Goal: Transaction & Acquisition: Purchase product/service

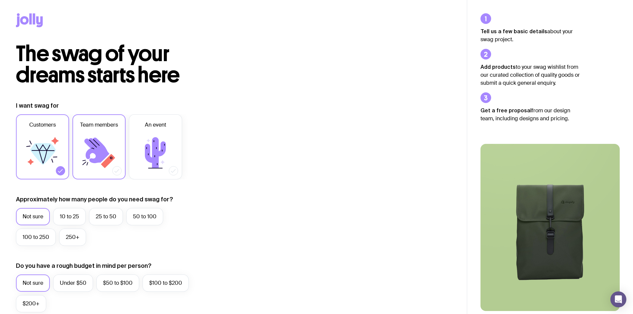
click at [105, 148] on icon at bounding box center [99, 153] width 40 height 40
click at [0, 0] on input "Team members" at bounding box center [0, 0] width 0 height 0
click at [48, 153] on icon at bounding box center [43, 154] width 26 height 22
click at [0, 0] on input "Customers" at bounding box center [0, 0] width 0 height 0
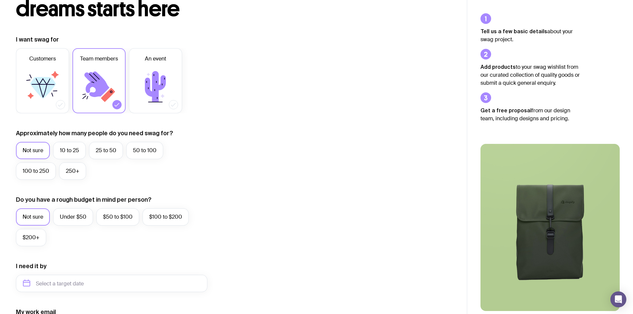
scroll to position [66, 0]
click at [104, 151] on label "25 to 50" at bounding box center [106, 150] width 34 height 17
click at [0, 0] on input "25 to 50" at bounding box center [0, 0] width 0 height 0
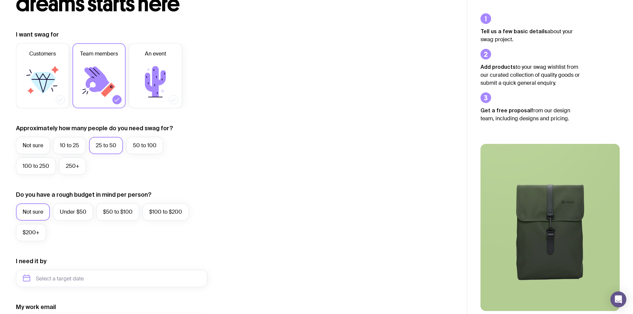
scroll to position [133, 0]
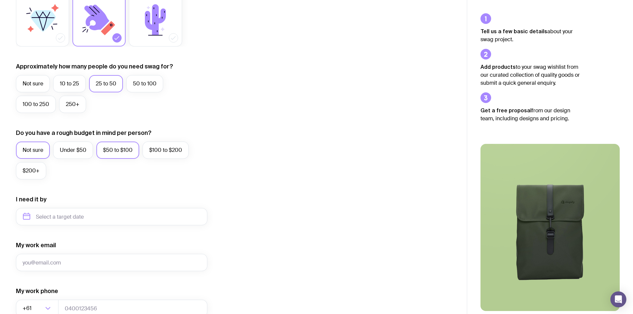
click at [109, 154] on label "$50 to $100" at bounding box center [117, 150] width 43 height 17
click at [0, 0] on input "$50 to $100" at bounding box center [0, 0] width 0 height 0
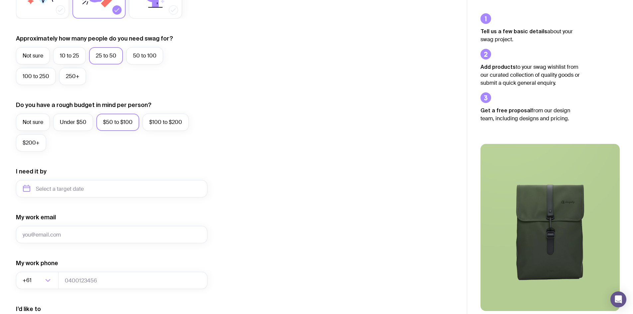
scroll to position [199, 0]
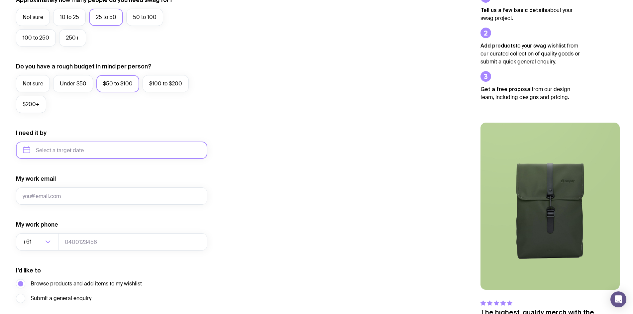
click at [85, 149] on input "text" at bounding box center [111, 150] width 191 height 17
click at [261, 183] on div "I want swag for Customers Team members An event Approximately how many people d…" at bounding box center [233, 119] width 435 height 434
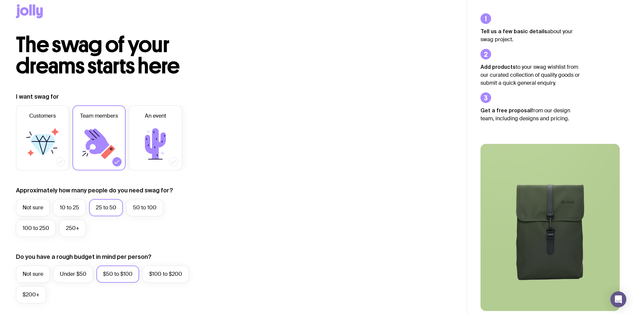
scroll to position [0, 0]
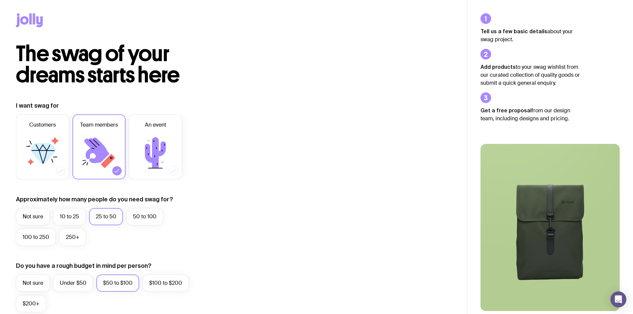
click at [29, 13] on div at bounding box center [233, 21] width 435 height 43
click at [33, 21] on icon at bounding box center [29, 20] width 27 height 14
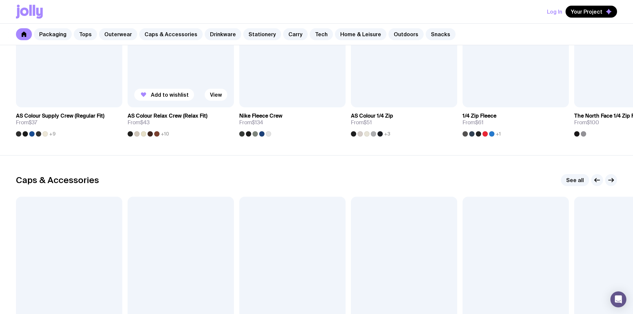
scroll to position [665, 0]
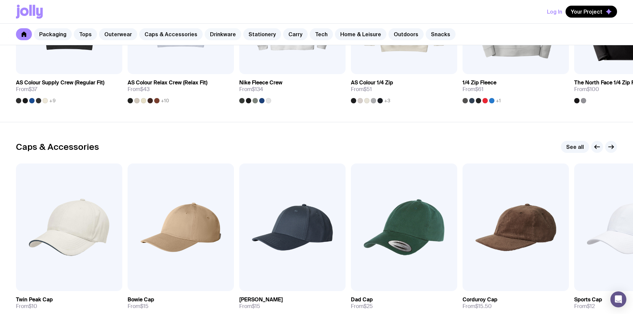
click at [213, 33] on link "Drinkware" at bounding box center [223, 34] width 37 height 12
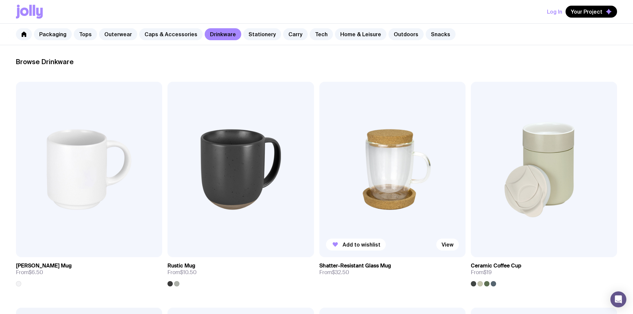
scroll to position [100, 0]
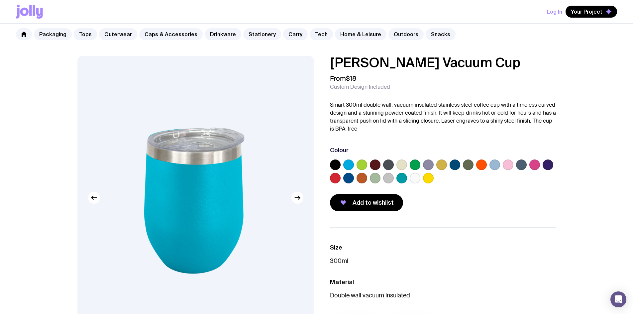
click at [364, 164] on label at bounding box center [362, 165] width 11 height 11
click at [0, 0] on input "radio" at bounding box center [0, 0] width 0 height 0
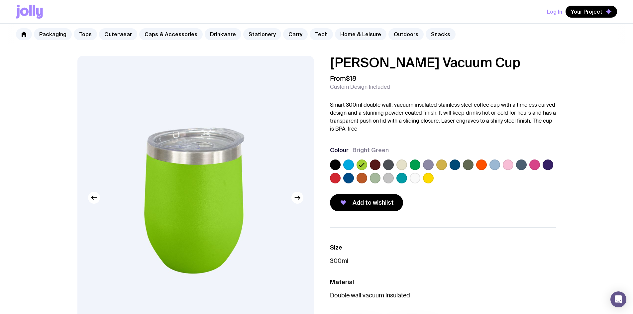
click at [470, 166] on label at bounding box center [468, 165] width 11 height 11
click at [0, 0] on input "radio" at bounding box center [0, 0] width 0 height 0
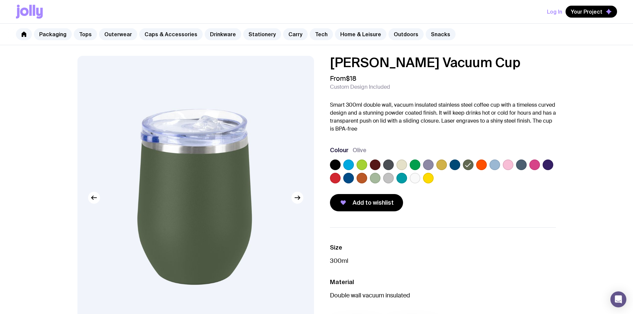
click at [351, 178] on label at bounding box center [348, 178] width 11 height 11
click at [0, 0] on input "radio" at bounding box center [0, 0] width 0 height 0
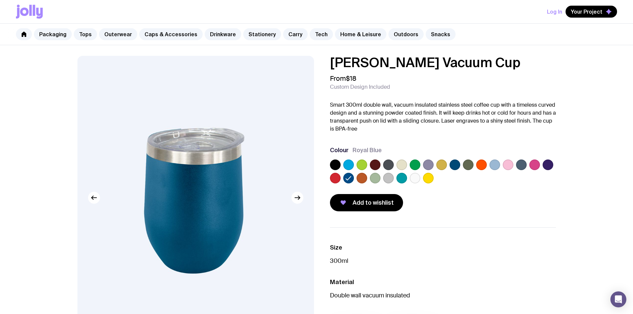
click at [374, 177] on label at bounding box center [375, 178] width 11 height 11
click at [0, 0] on input "radio" at bounding box center [0, 0] width 0 height 0
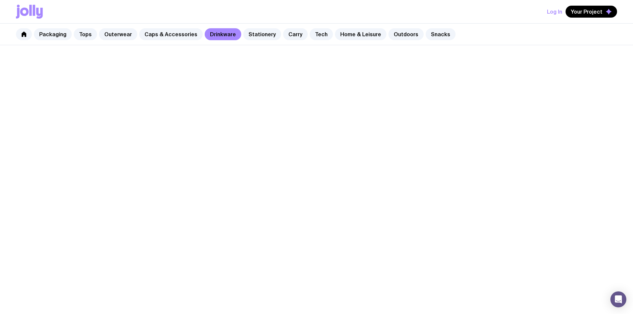
scroll to position [100, 0]
